Goal: Use online tool/utility: Utilize a website feature to perform a specific function

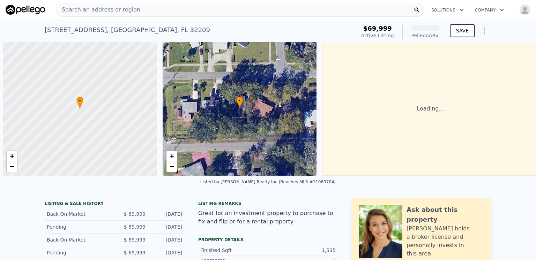
scroll to position [0, 3]
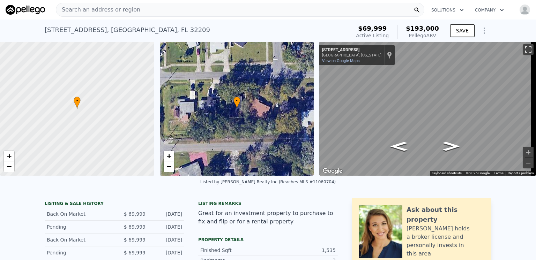
click at [523, 48] on button "Toggle fullscreen view" at bounding box center [528, 49] width 10 height 10
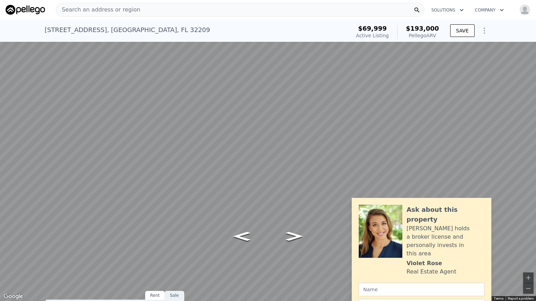
click at [527, 6] on button "Toggle fullscreen view" at bounding box center [528, 7] width 10 height 10
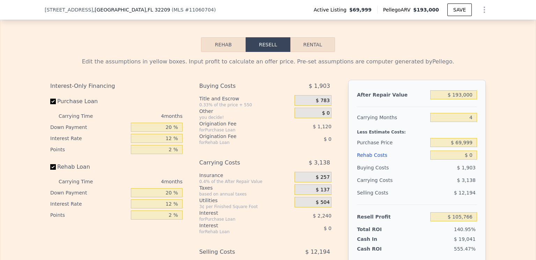
scroll to position [1079, 0]
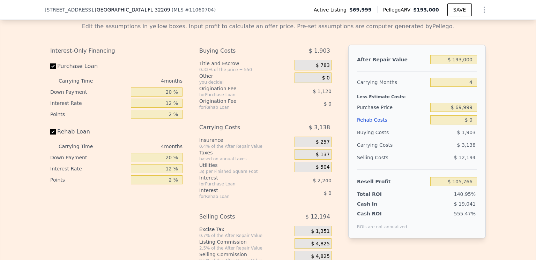
click at [370, 126] on div "Rehab Costs" at bounding box center [392, 120] width 70 height 13
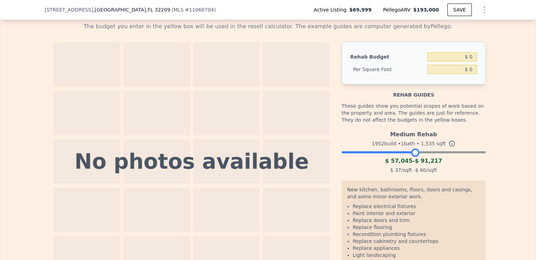
drag, startPoint x: 480, startPoint y: 161, endPoint x: 427, endPoint y: 145, distance: 54.9
click at [414, 157] on div at bounding box center [415, 153] width 8 height 8
click at [470, 61] on input "$ 0" at bounding box center [452, 56] width 50 height 9
type input "$ 70,000"
click at [494, 69] on div "The budget you enter in the yellow box will be used in the resell calculator. T…" at bounding box center [267, 149] width 535 height 264
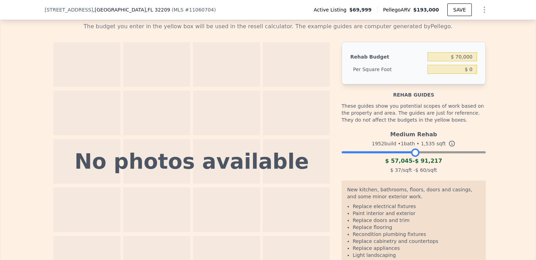
type input "$ 45.60"
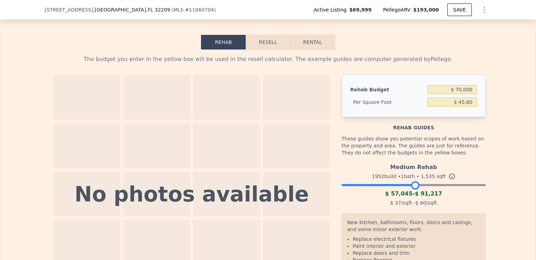
scroll to position [1009, 0]
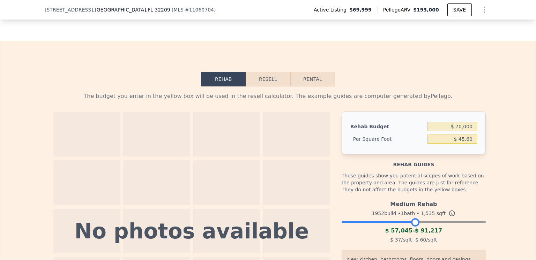
click at [266, 87] on button "Resell" at bounding box center [268, 79] width 44 height 15
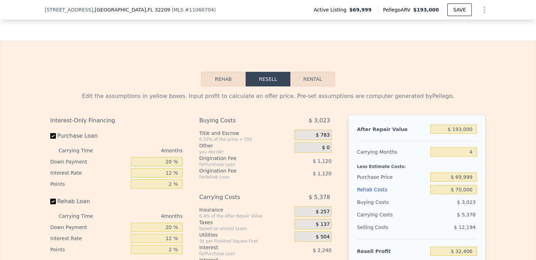
scroll to position [1044, 0]
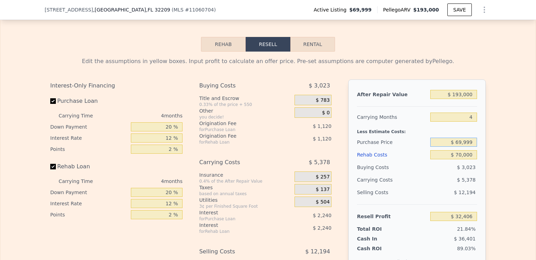
drag, startPoint x: 470, startPoint y: 149, endPoint x: 456, endPoint y: 150, distance: 13.7
click at [456, 147] on input "$ 69,999" at bounding box center [453, 142] width 47 height 9
type input "$ 50,000"
click at [497, 142] on div "Edit the assumptions in yellow boxes. Input profit to calculate an offer price.…" at bounding box center [267, 182] width 535 height 260
type input "$ 53,431"
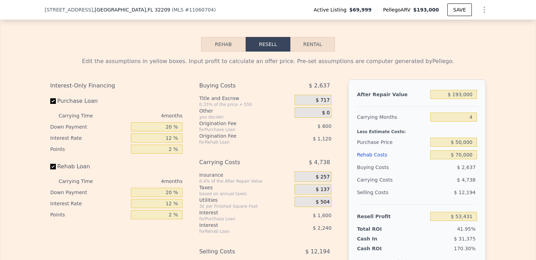
click at [309, 52] on button "Rental" at bounding box center [312, 44] width 45 height 15
select select "30"
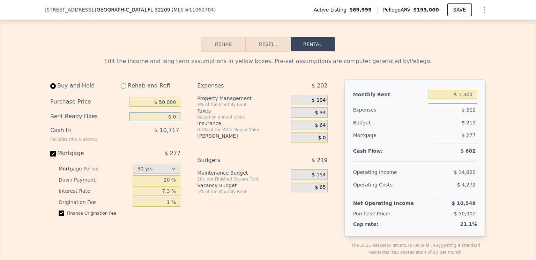
click at [173, 121] on input "$ 0" at bounding box center [154, 116] width 51 height 9
type input "$ 50,000"
click at [187, 139] on div "Buy and Hold Rehab and Refi Purchase Price $ 50,000 Rent Ready Fixes $ 50,000 C…" at bounding box center [191, 174] width 283 height 188
click at [161, 107] on input "$ 50,000" at bounding box center [154, 102] width 51 height 9
type input "$ 40,000"
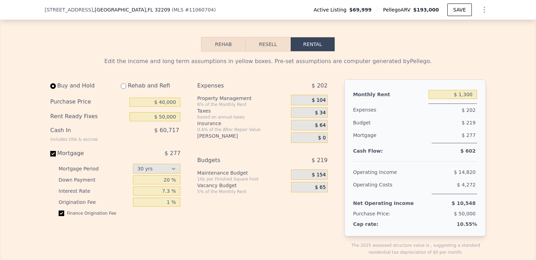
click at [186, 112] on div "Buy and Hold Rehab and Refi Purchase Price $ 40,000 Rent Ready Fixes $ 50,000 C…" at bounding box center [191, 174] width 283 height 188
click at [121, 89] on input "radio" at bounding box center [124, 86] width 6 height 6
radio input "true"
type input "$ 70,000"
type input "$ 8,300"
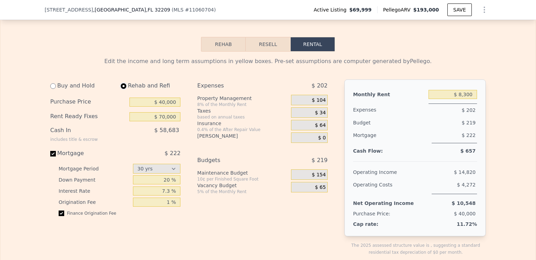
select select "30"
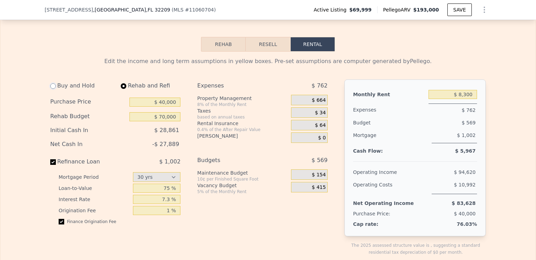
click at [50, 89] on input "radio" at bounding box center [53, 86] width 6 height 6
radio input "true"
type input "$ 50,000"
type input "$ 1,300"
select select "30"
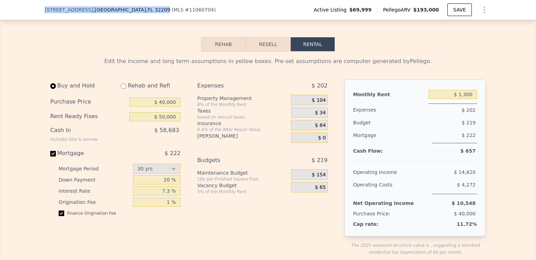
drag, startPoint x: 127, startPoint y: 10, endPoint x: 41, endPoint y: 7, distance: 85.5
click at [41, 7] on div "[STREET_ADDRESS] ( MLS # 11060704 ) Active Listing $69,999 Pellego ARV $193,000…" at bounding box center [268, 10] width 536 height 20
copy div "[STREET_ADDRESS]"
click at [464, 99] on input "$ 1,300" at bounding box center [452, 94] width 49 height 9
type input "$ 1,100"
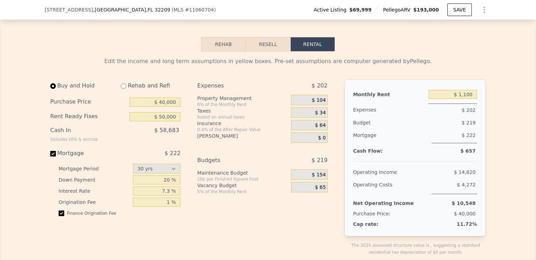
click at [320, 129] on span "$ 64" at bounding box center [320, 125] width 11 height 6
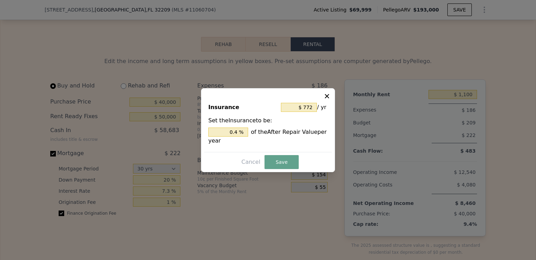
click at [317, 215] on div at bounding box center [268, 130] width 536 height 260
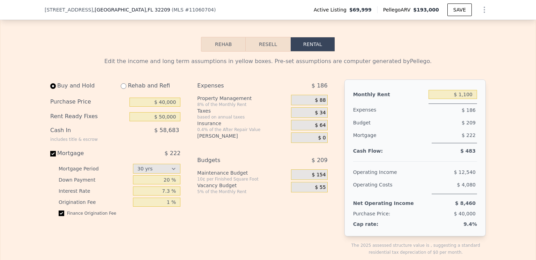
click at [315, 116] on span "$ 34" at bounding box center [320, 113] width 11 height 6
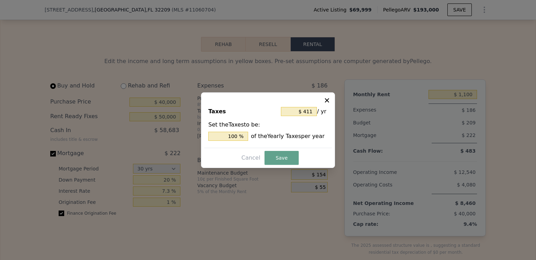
click at [304, 207] on div at bounding box center [268, 130] width 536 height 260
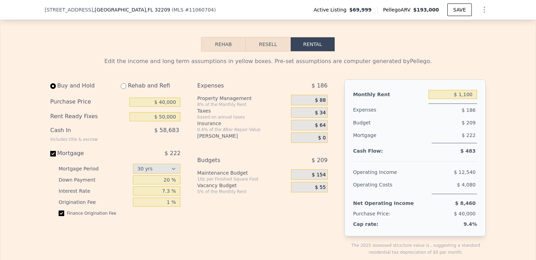
click at [320, 116] on span "$ 34" at bounding box center [320, 113] width 11 height 6
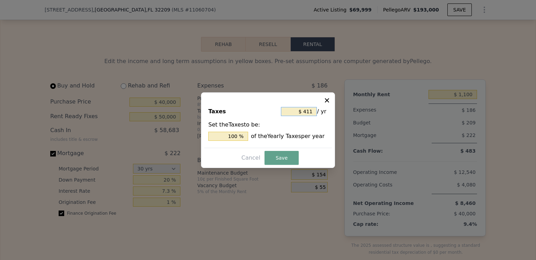
click at [314, 113] on input "$ 411" at bounding box center [299, 111] width 36 height 9
drag, startPoint x: 314, startPoint y: 113, endPoint x: 308, endPoint y: 112, distance: 5.3
click at [308, 112] on input "$ 411" at bounding box center [299, 111] width 36 height 9
type input "$ 1"
type input "0.243 %"
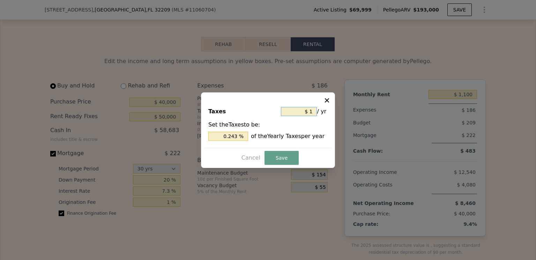
type input "$ 12"
type input "2.920 %"
type input "$ 124"
type input "30.170 %"
type input "$ 1,248"
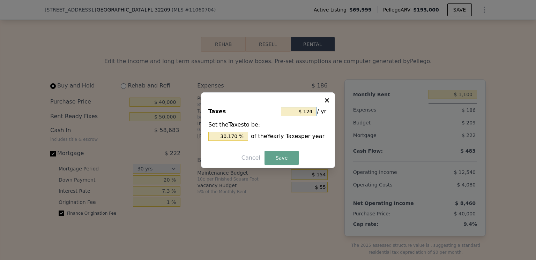
type input "303.650 %"
type input "$ 1,248"
click at [305, 224] on div at bounding box center [268, 130] width 536 height 260
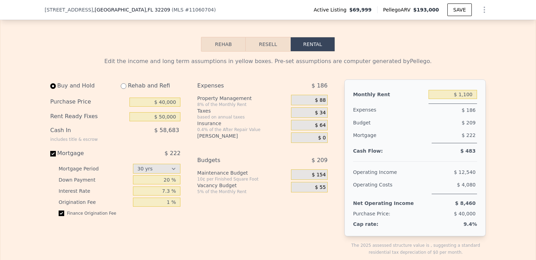
click at [321, 116] on span "$ 34" at bounding box center [320, 113] width 11 height 6
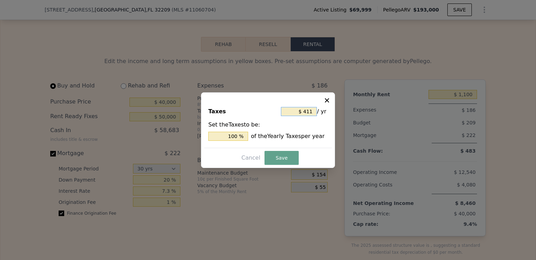
click at [312, 113] on input "$ 411" at bounding box center [299, 111] width 36 height 9
type input "$ 41"
type input "9.976 %"
type input "$ 4"
type input "0.973 %"
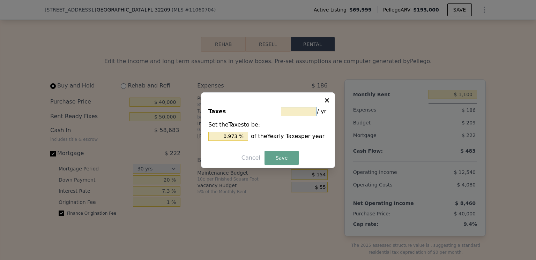
type input "$ 1"
type input "0.243 %"
type input "$ 12"
type input "2.920 %"
type input "$ 124"
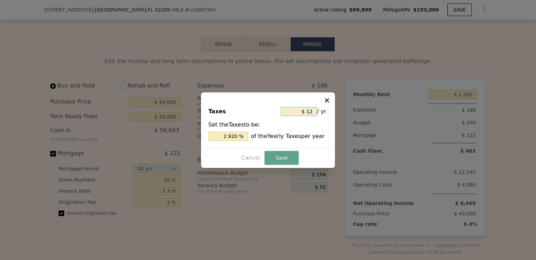
type input "30.170 %"
type input "$ 1,248"
type input "303.650 %"
type input "$ 1,248"
click at [276, 157] on button "Save" at bounding box center [281, 158] width 34 height 14
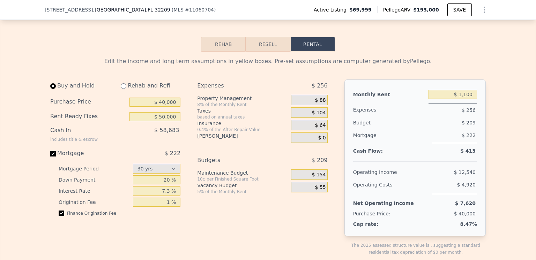
click at [320, 129] on span "$ 64" at bounding box center [320, 125] width 11 height 6
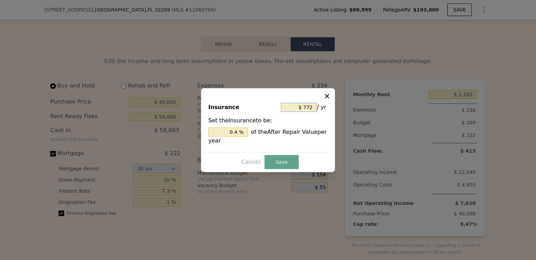
click at [313, 106] on input "$ 772" at bounding box center [299, 107] width 36 height 9
type input "$ 77"
type input "0.040 %"
type input "$ 7"
type input "0.004 %"
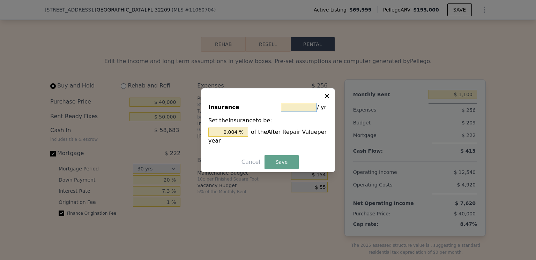
type input "$ 3"
type input "0.002 %"
type input "$ 35"
type input "0.018 %"
type input "$ 350"
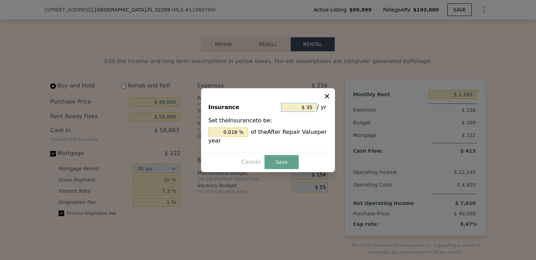
type input "0.181 %"
type input "$ 350"
click at [281, 160] on button "Save" at bounding box center [281, 162] width 34 height 14
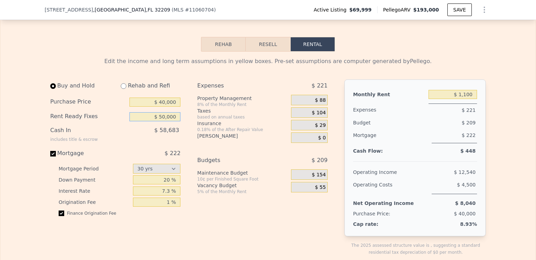
click at [162, 121] on input "$ 50,000" at bounding box center [154, 116] width 51 height 9
click at [162, 107] on input "$ 40,000" at bounding box center [154, 102] width 51 height 9
type input "$ 35,000"
click at [189, 139] on div "Buy and Hold Rehab and Refi Purchase Price $ 35,000 Rent Ready Fixes $ 50,000 C…" at bounding box center [191, 174] width 283 height 188
click at [264, 51] on button "Resell" at bounding box center [268, 44] width 44 height 15
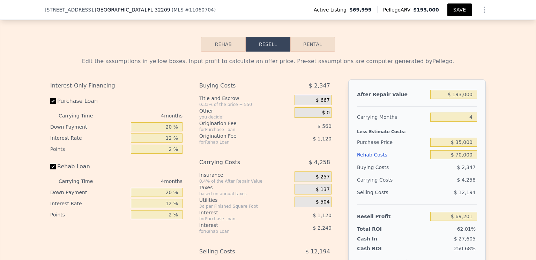
click at [458, 10] on button "SAVE" at bounding box center [459, 9] width 24 height 13
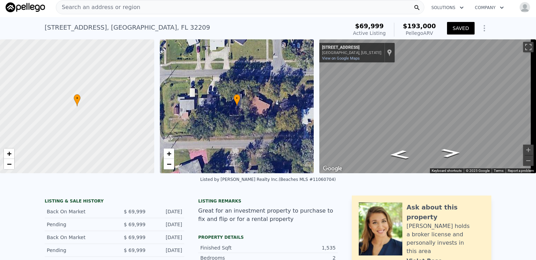
scroll to position [0, 0]
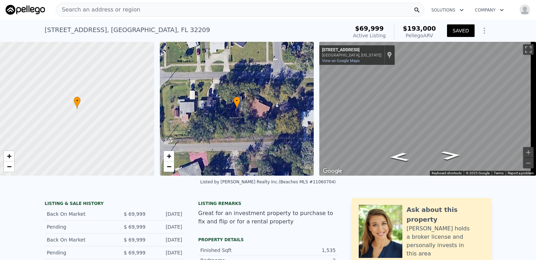
click at [92, 8] on span "Search an address or region" at bounding box center [98, 10] width 84 height 8
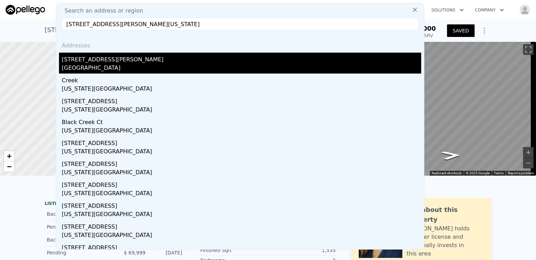
type input "[STREET_ADDRESS][PERSON_NAME][US_STATE]"
click at [94, 64] on div "[GEOGRAPHIC_DATA]" at bounding box center [241, 69] width 359 height 10
